Goal: Task Accomplishment & Management: Manage account settings

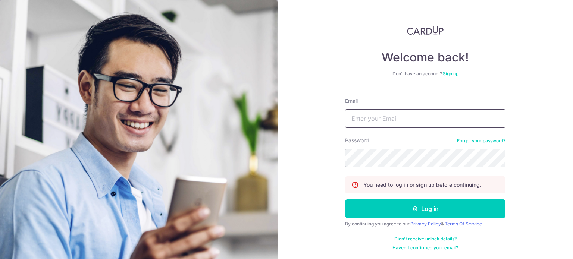
click at [379, 117] on input "Email" at bounding box center [425, 118] width 161 height 19
type input "[EMAIL_ADDRESS][DOMAIN_NAME]"
click at [345, 200] on button "Log in" at bounding box center [425, 209] width 161 height 19
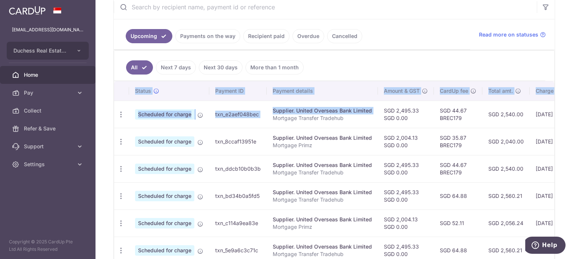
scroll to position [0, 125]
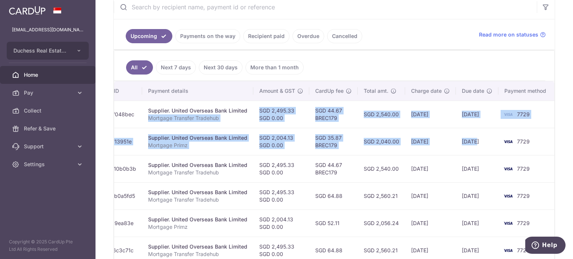
drag, startPoint x: 354, startPoint y: 116, endPoint x: 468, endPoint y: 150, distance: 118.6
click at [472, 150] on tbody "Update payment Cancel payment Scheduled for charge txn_e2aef048bec Supplier. Un…" at bounding box center [273, 237] width 566 height 273
click at [391, 156] on td "SGD 2,540.00" at bounding box center [381, 168] width 47 height 27
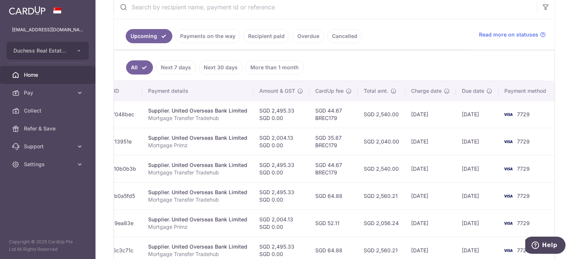
click at [379, 145] on td "SGD 2,040.00" at bounding box center [381, 141] width 47 height 27
click at [332, 164] on td "SGD 44.67 BREC179" at bounding box center [334, 168] width 49 height 27
click at [333, 168] on td "SGD 44.67 BREC179" at bounding box center [334, 168] width 49 height 27
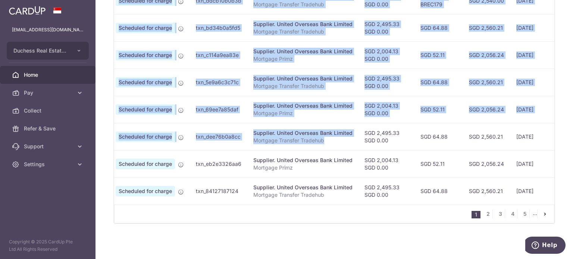
scroll to position [0, 0]
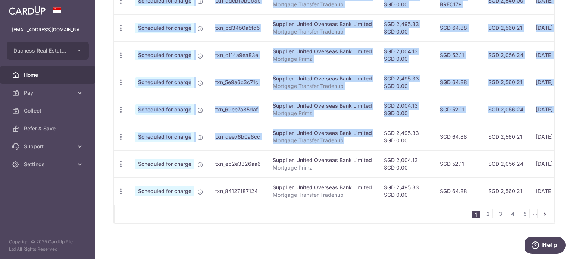
drag, startPoint x: 249, startPoint y: 144, endPoint x: 178, endPoint y: 135, distance: 72.2
click at [178, 135] on tr "Update payment Cancel payment Scheduled for charge txn_dee76b0a8cc Supplier. Un…" at bounding box center [397, 136] width 566 height 27
click at [122, 133] on icon "button" at bounding box center [121, 137] width 8 height 8
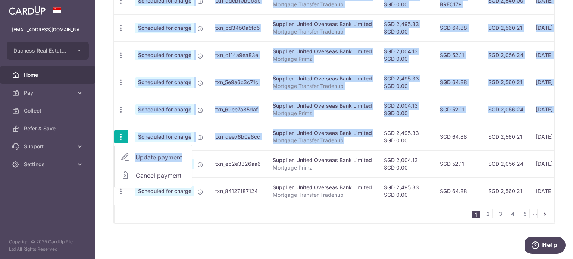
click at [140, 153] on span "Update payment" at bounding box center [161, 157] width 51 height 9
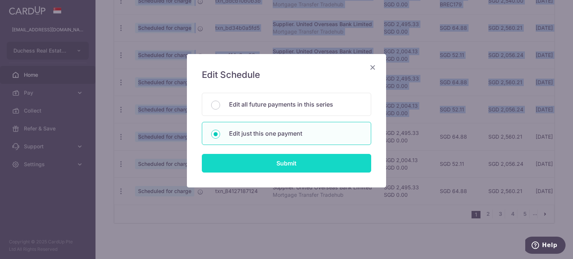
click at [290, 164] on input "Submit" at bounding box center [287, 163] width 170 height 19
radio input "true"
type input "2,495.33"
type input "0.00"
type input "05/09/2026"
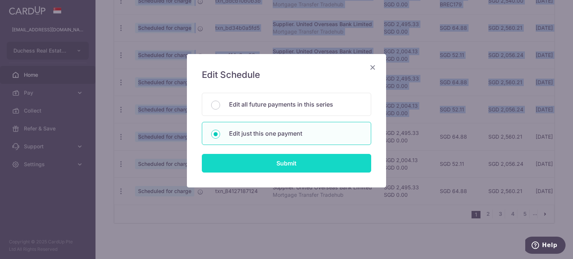
type input "Mortgage Transfer Tradehub"
type input "Tradehub 04140"
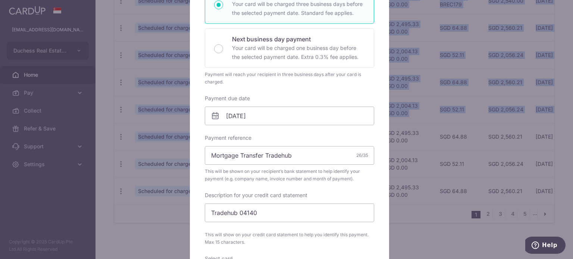
scroll to position [149, 0]
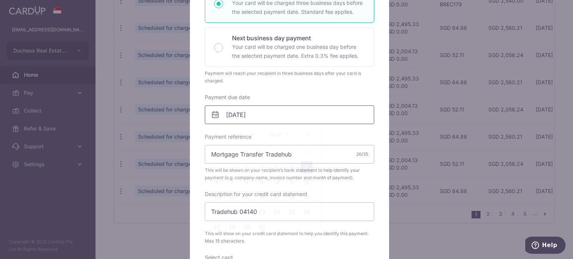
click at [260, 119] on input "05/09/2026" at bounding box center [290, 115] width 170 height 19
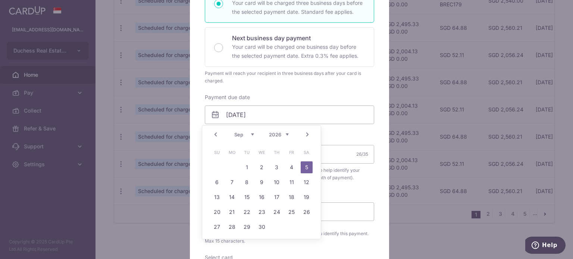
click at [280, 133] on select "2025 2026 2027 2028 2029 2030 2031 2032 2033 2034 2035" at bounding box center [279, 135] width 20 height 6
click at [295, 199] on link "19" at bounding box center [292, 198] width 12 height 12
type input "19/09/2025"
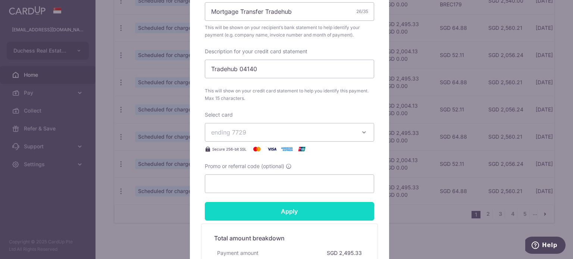
scroll to position [336, 0]
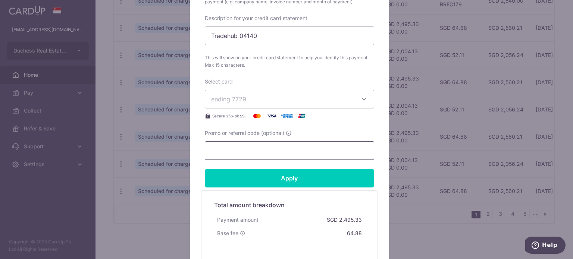
click at [231, 149] on input "Promo or referral code (optional)" at bounding box center [290, 151] width 170 height 19
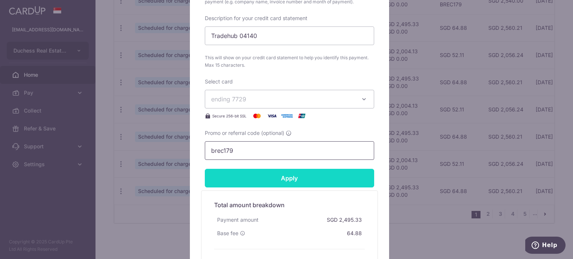
type input "brec179"
click at [248, 173] on input "Apply" at bounding box center [290, 178] width 170 height 19
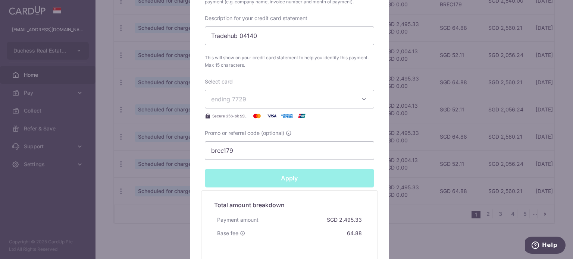
type input "Successfully Applied"
click at [121, 228] on div "Edit payment By clicking apply, you will make changes to all payments to United…" at bounding box center [286, 129] width 573 height 259
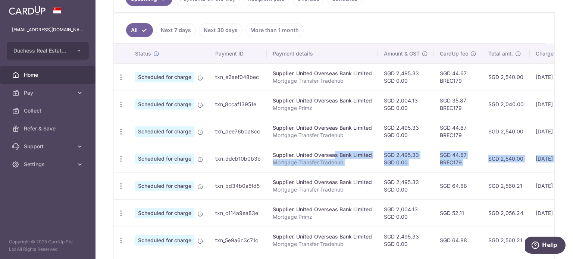
scroll to position [0, 125]
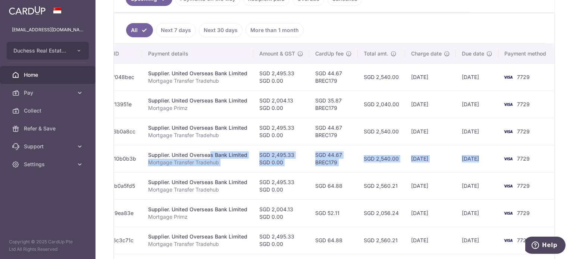
drag, startPoint x: 307, startPoint y: 146, endPoint x: 474, endPoint y: 162, distance: 167.7
click at [485, 162] on tr "Update payment Cancel payment Scheduled for charge txn_ddcb10b0b3b Supplier. Un…" at bounding box center [273, 158] width 566 height 27
click at [411, 164] on td "30/12/2025" at bounding box center [430, 158] width 51 height 27
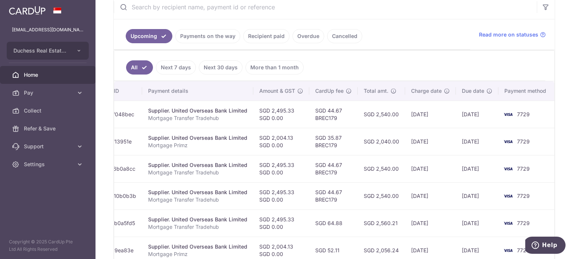
click at [216, 34] on link "Payments on the way" at bounding box center [207, 36] width 65 height 14
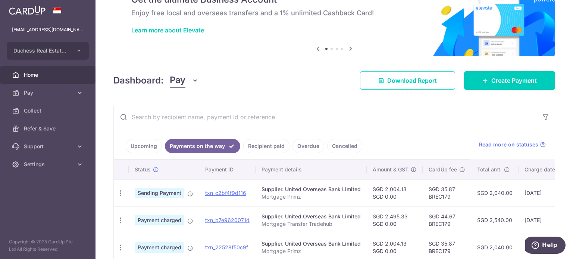
scroll to position [80, 0]
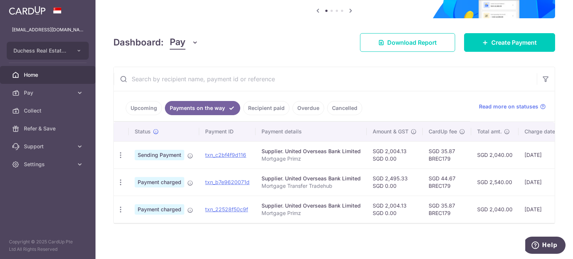
click at [257, 106] on link "Recipient paid" at bounding box center [266, 108] width 46 height 14
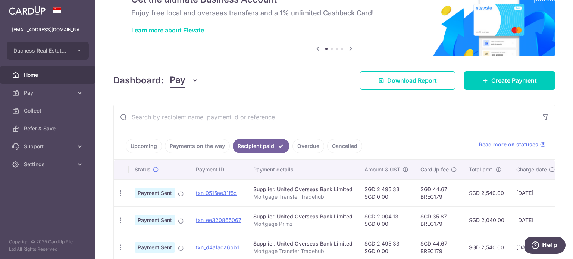
scroll to position [149, 0]
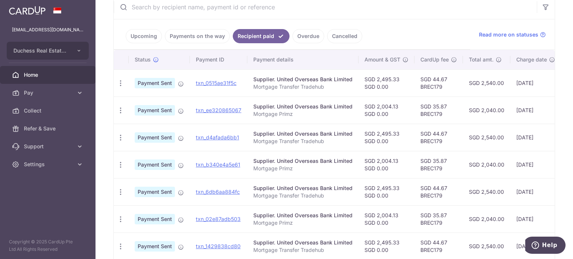
click at [184, 35] on link "Payments on the way" at bounding box center [197, 36] width 65 height 14
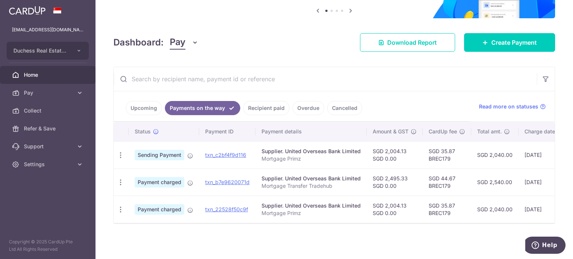
click at [142, 109] on link "Upcoming" at bounding box center [144, 108] width 36 height 14
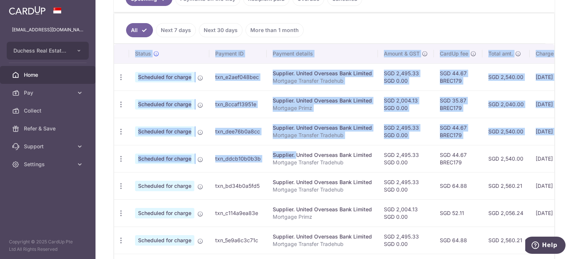
scroll to position [0, 125]
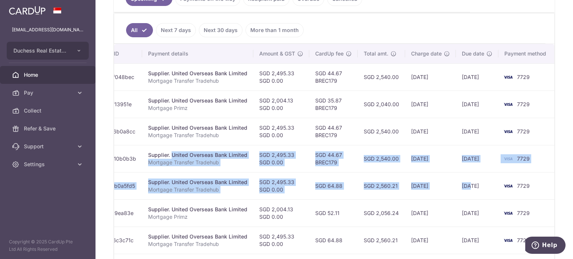
drag, startPoint x: 277, startPoint y: 147, endPoint x: 465, endPoint y: 171, distance: 189.8
click at [466, 171] on tbody "Update payment Cancel payment Scheduled for charge txn_e2aef048bec Supplier. Un…" at bounding box center [273, 199] width 566 height 273
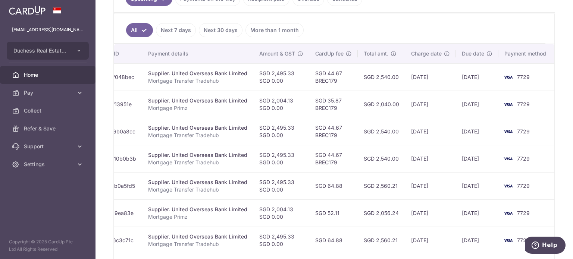
click at [349, 130] on td "SGD 44.67 BREC179" at bounding box center [334, 131] width 49 height 27
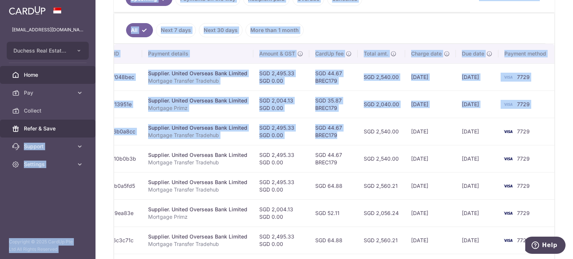
scroll to position [0, 0]
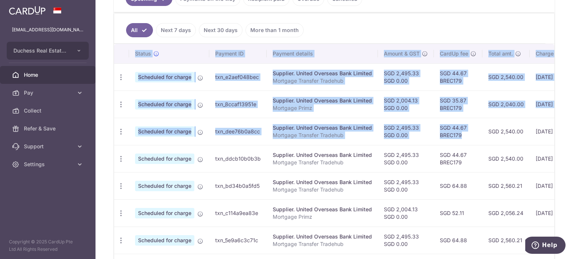
drag, startPoint x: 349, startPoint y: 131, endPoint x: 103, endPoint y: 130, distance: 246.4
click at [103, 130] on div "× Pause Schedule Pause all future payments in this series Pause just this one p…" at bounding box center [335, 129] width 478 height 259
click at [128, 131] on td "Update payment Cancel payment" at bounding box center [121, 131] width 15 height 27
click at [121, 131] on icon "button" at bounding box center [121, 132] width 8 height 8
click at [148, 152] on span "Update payment" at bounding box center [161, 152] width 51 height 9
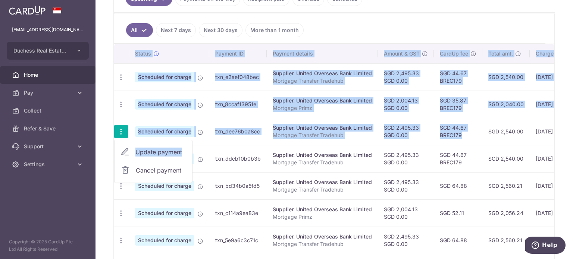
radio input "true"
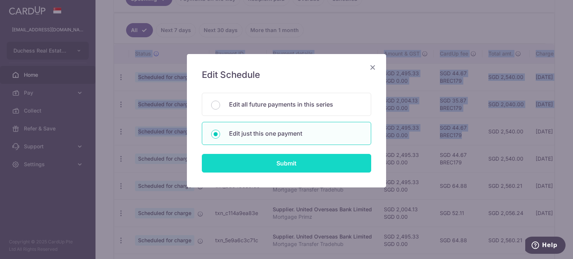
click at [278, 165] on input "Submit" at bounding box center [287, 163] width 170 height 19
radio input "true"
type input "2,495.33"
type input "0.00"
type input "19/09/2025"
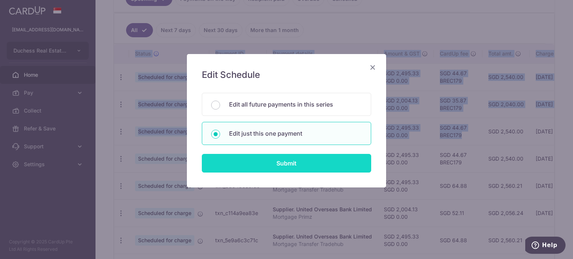
type input "Mortgage Transfer Tradehub"
type input "Tradehub 04140"
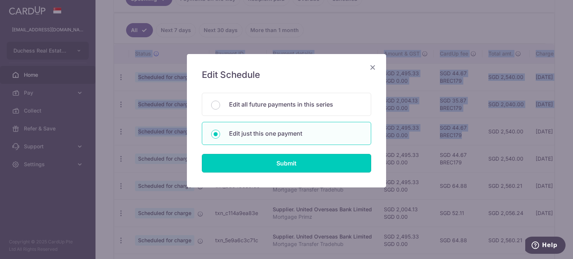
type input "BREC179"
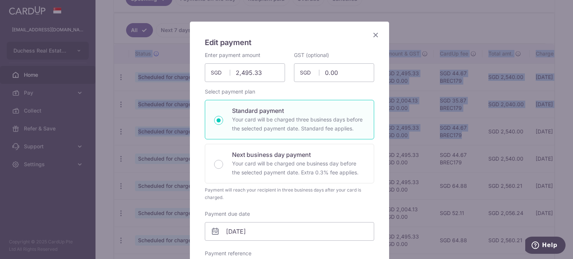
scroll to position [149, 0]
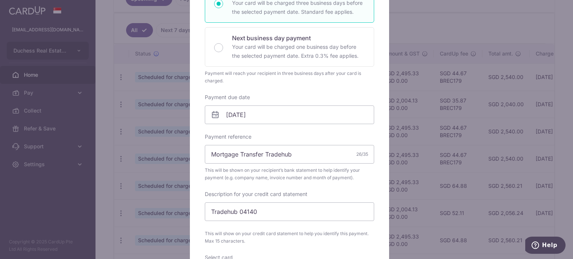
click at [257, 127] on div "Enter payment amount 2,495.33 2495.33 SGD To change the payment amount, please …" at bounding box center [290, 136] width 170 height 402
click at [256, 118] on input "19/09/2025" at bounding box center [290, 115] width 170 height 19
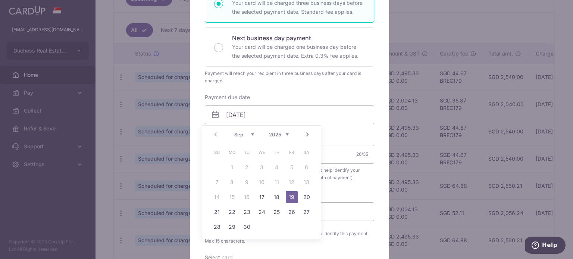
click at [301, 134] on div "Prev Next Sep Oct Nov Dec 2025 2026 2027 2028 2029 2030 2031 2032 2033 2034 2035" at bounding box center [261, 135] width 119 height 18
click at [303, 134] on link "Next" at bounding box center [307, 134] width 9 height 9
click at [289, 166] on link "3" at bounding box center [292, 168] width 12 height 12
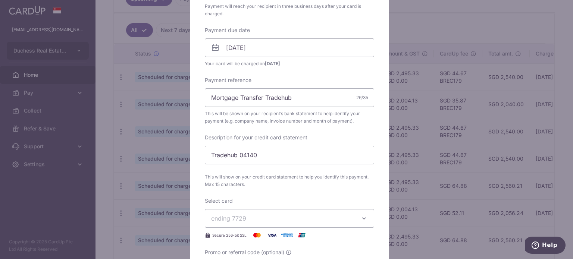
scroll to position [224, 0]
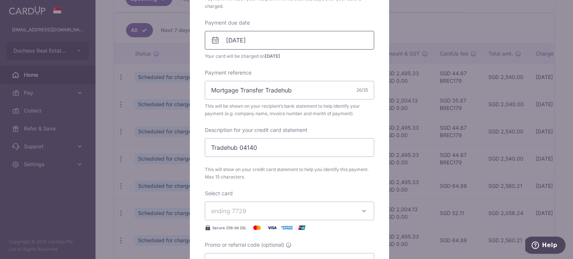
click at [265, 45] on input "03/10/2025" at bounding box center [290, 40] width 170 height 19
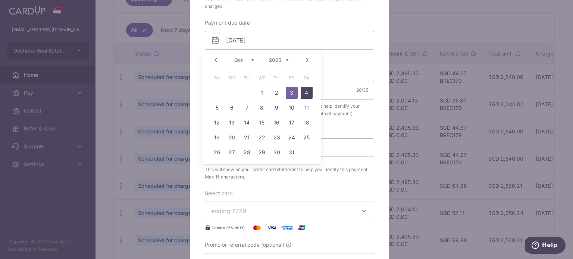
click at [302, 92] on link "4" at bounding box center [307, 93] width 12 height 12
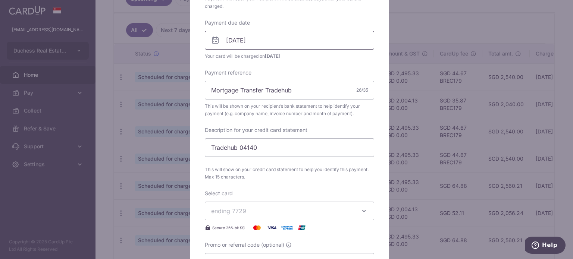
click at [269, 45] on input "04/10/2025" at bounding box center [290, 40] width 170 height 19
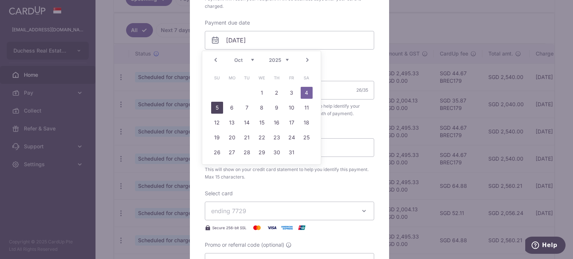
click at [219, 106] on link "5" at bounding box center [217, 108] width 12 height 12
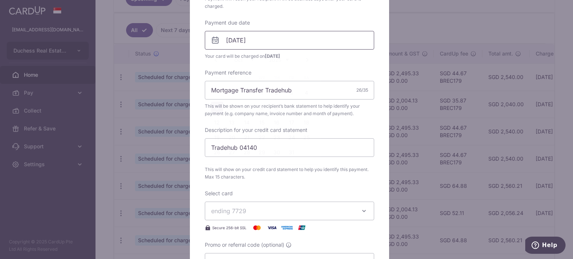
click at [252, 37] on input "05/10/2025" at bounding box center [290, 40] width 170 height 19
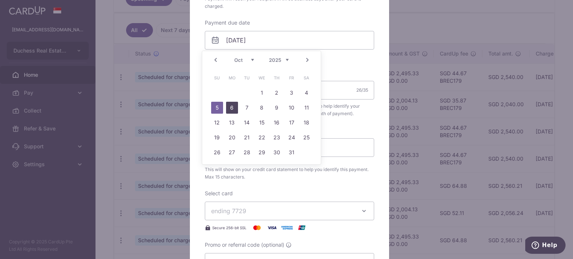
click at [236, 109] on link "6" at bounding box center [232, 108] width 12 height 12
type input "06/10/2025"
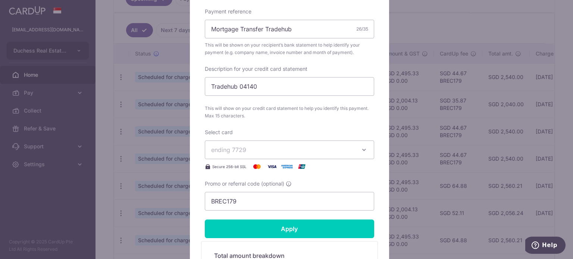
scroll to position [336, 0]
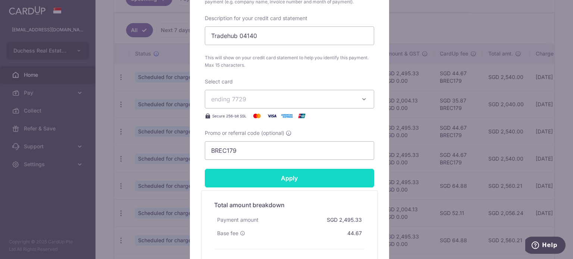
click at [260, 178] on input "Apply" at bounding box center [290, 178] width 170 height 19
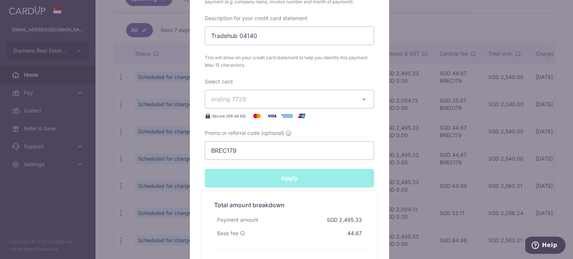
type input "Successfully Applied"
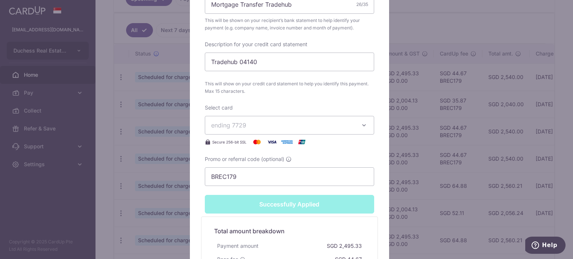
scroll to position [362, 0]
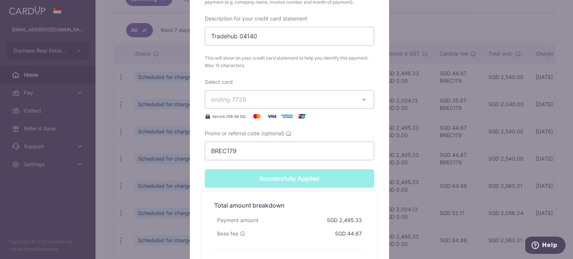
click at [45, 200] on div "Edit payment By clicking apply, you will make changes to all payments to United…" at bounding box center [286, 129] width 573 height 259
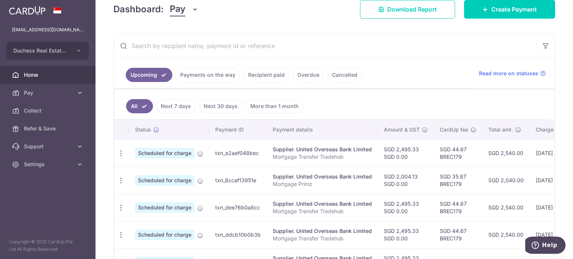
scroll to position [75, 0]
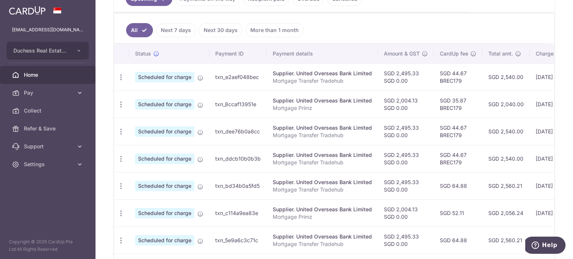
scroll to position [0, 125]
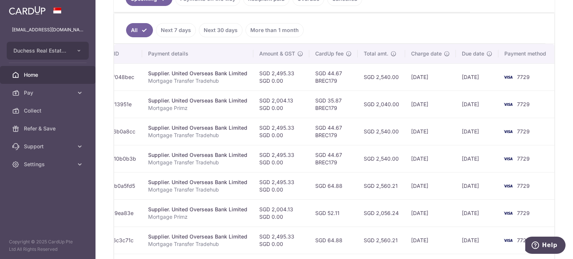
drag, startPoint x: 264, startPoint y: 112, endPoint x: 449, endPoint y: 143, distance: 188.3
click at [465, 144] on tbody "Update payment Cancel payment Scheduled for charge txn_e2aef048bec Supplier. Un…" at bounding box center [273, 199] width 566 height 273
click at [343, 150] on td "SGD 44.67 BREC179" at bounding box center [334, 158] width 49 height 27
click at [335, 142] on td "SGD 44.67 BREC179" at bounding box center [334, 131] width 49 height 27
click at [332, 129] on td "SGD 44.67 BREC179" at bounding box center [334, 131] width 49 height 27
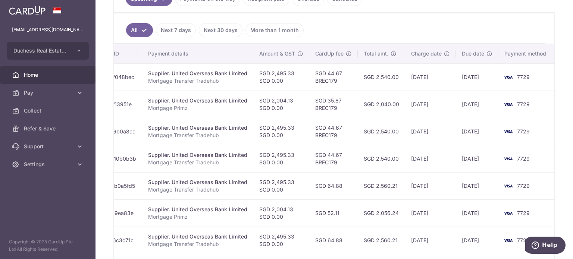
drag, startPoint x: 245, startPoint y: 125, endPoint x: 444, endPoint y: 143, distance: 200.2
click at [444, 143] on tr "Update payment Cancel payment Scheduled for charge txn_dee76b0a8cc Supplier. Un…" at bounding box center [273, 131] width 566 height 27
click at [407, 158] on td "30/12/2025" at bounding box center [430, 158] width 51 height 27
click at [51, 165] on span "Settings" at bounding box center [48, 164] width 49 height 7
click at [31, 199] on span "Logout" at bounding box center [48, 200] width 49 height 7
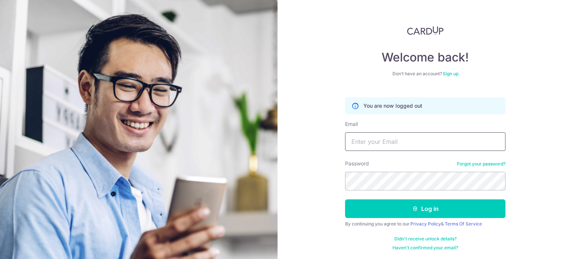
click at [362, 136] on input "Email" at bounding box center [425, 142] width 161 height 19
type input "[EMAIL_ADDRESS][DOMAIN_NAME]"
click at [345, 200] on button "Log in" at bounding box center [425, 209] width 161 height 19
